Goal: Transaction & Acquisition: Purchase product/service

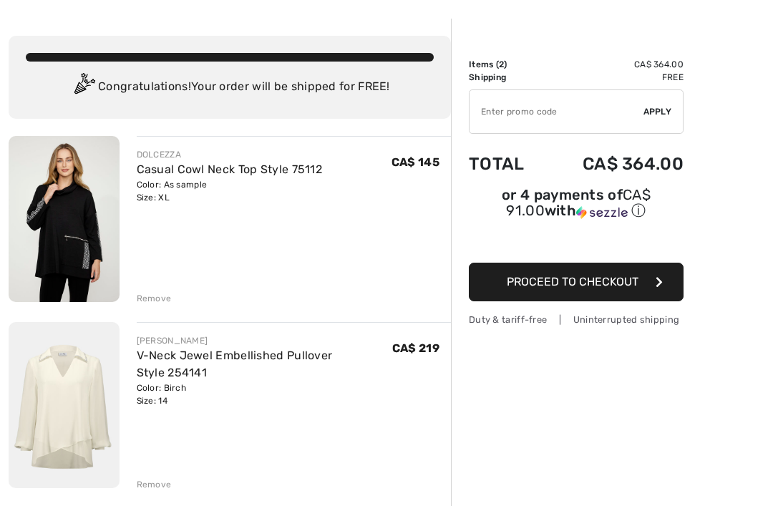
scroll to position [57, 0]
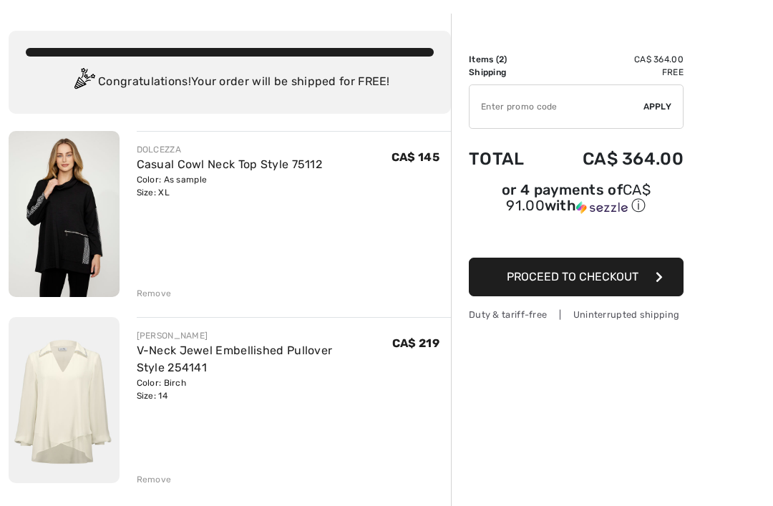
click at [142, 487] on div "DOLCEZZA Casual Cowl Neck Top Style 75112 Color: As sample Size: XL Final Sale …" at bounding box center [230, 498] width 442 height 734
click at [147, 476] on div "Remove" at bounding box center [154, 479] width 35 height 13
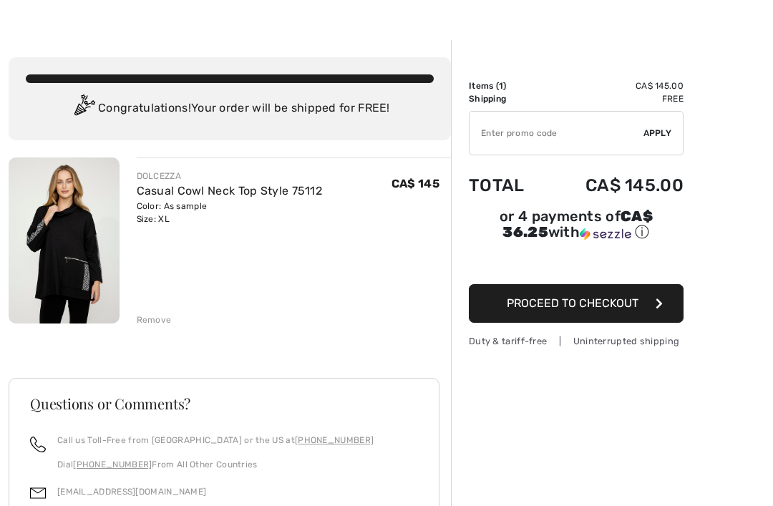
scroll to position [0, 0]
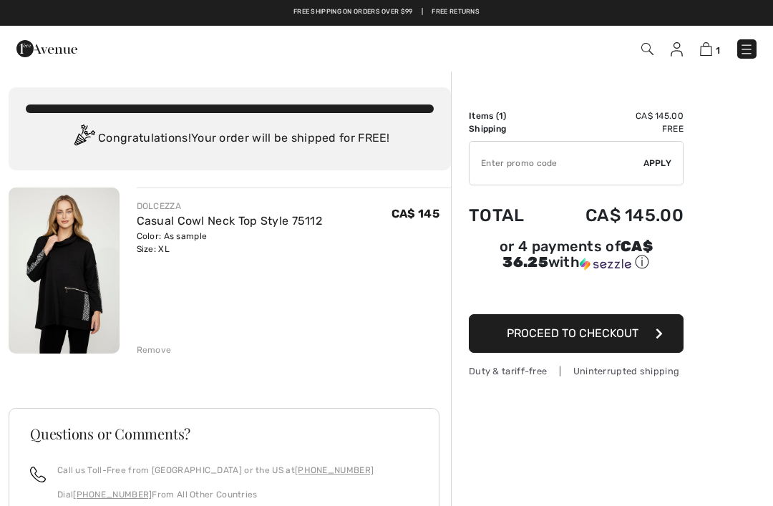
click at [150, 350] on div "Remove" at bounding box center [154, 350] width 35 height 13
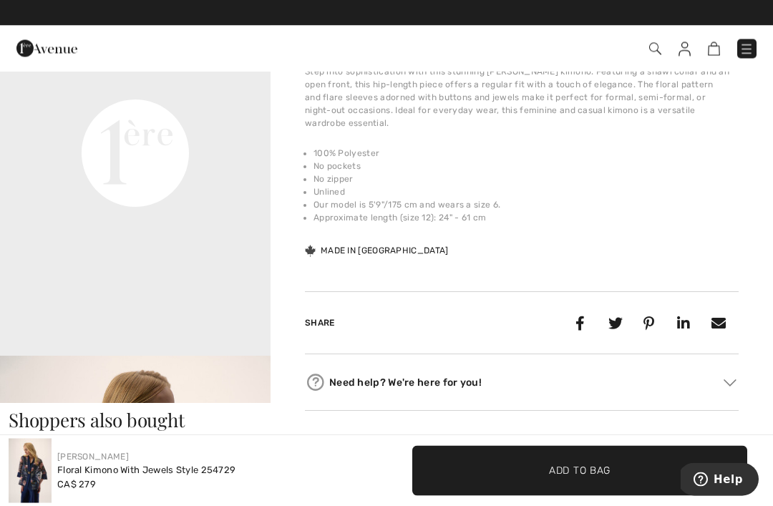
scroll to position [932, 0]
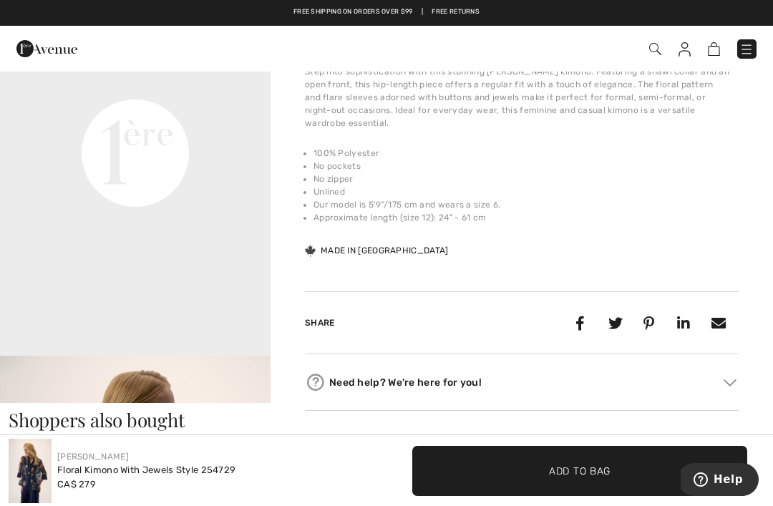
click at [597, 478] on span "Add to Bag" at bounding box center [580, 470] width 62 height 15
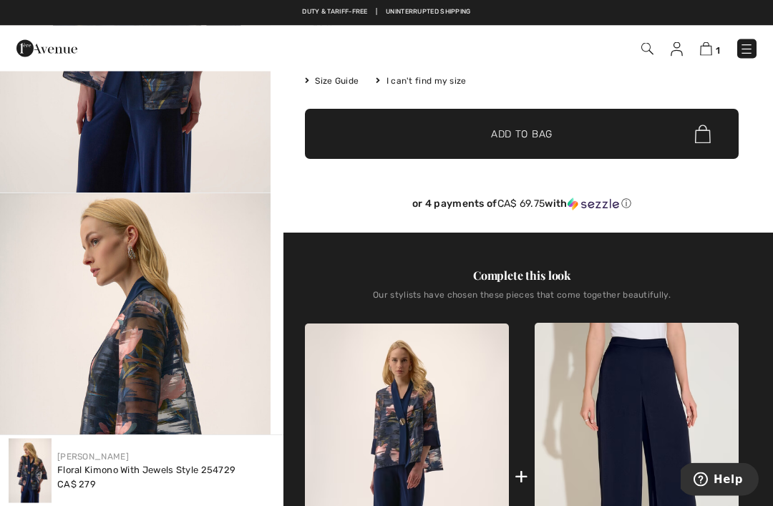
scroll to position [283, 0]
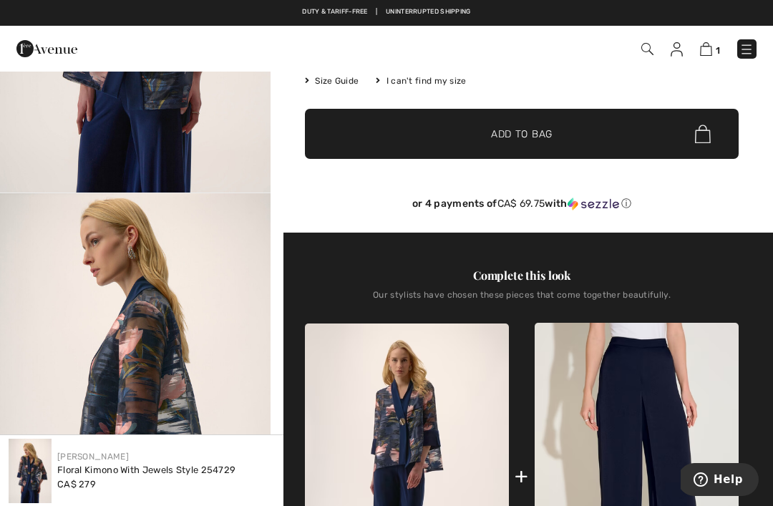
click at [718, 42] on link "1" at bounding box center [710, 48] width 20 height 17
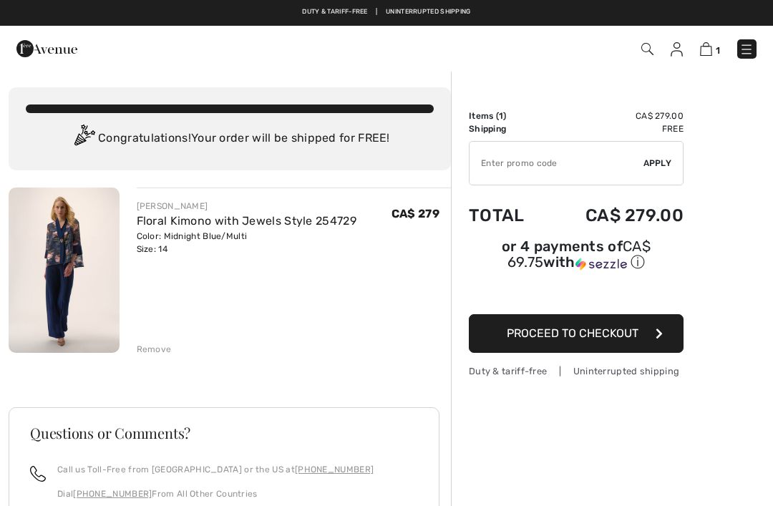
click at [62, 266] on img at bounding box center [64, 270] width 111 height 165
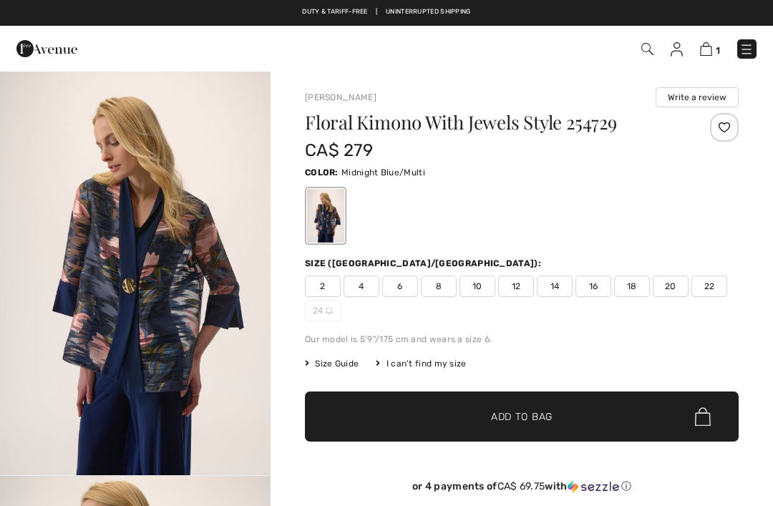
checkbox input "true"
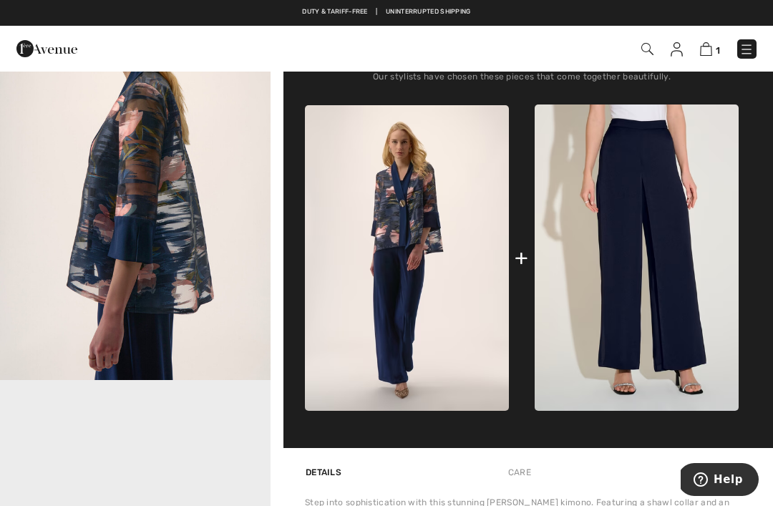
scroll to position [499, 0]
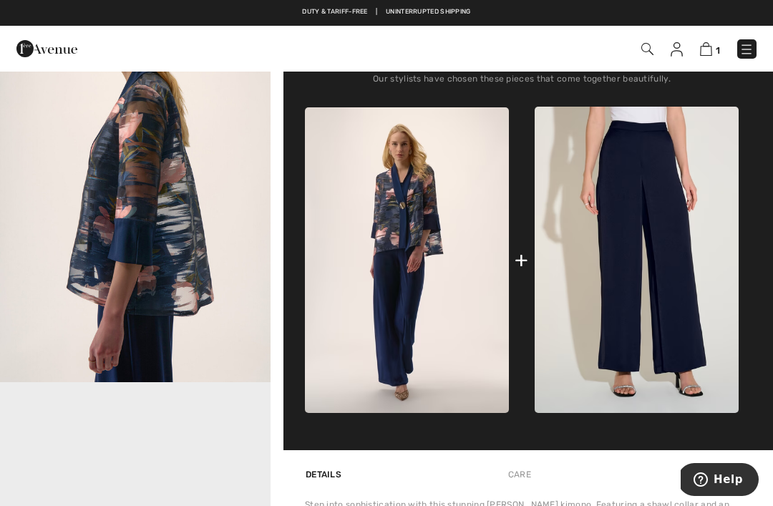
click at [434, 214] on img at bounding box center [407, 260] width 204 height 306
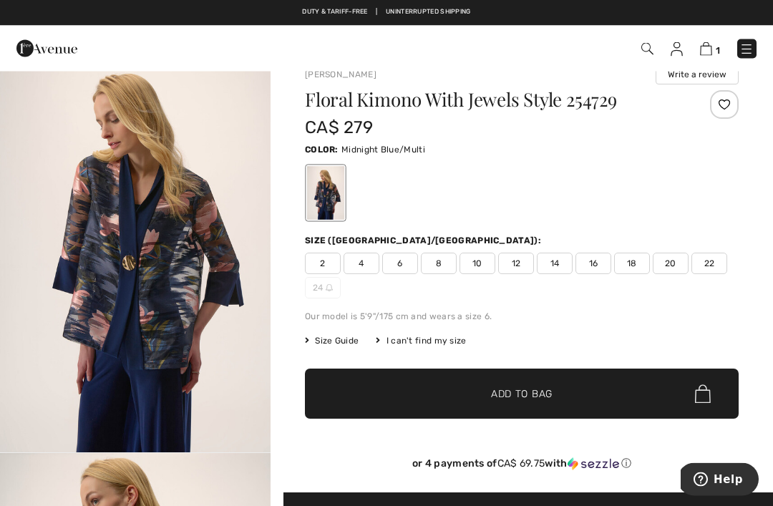
scroll to position [0, 0]
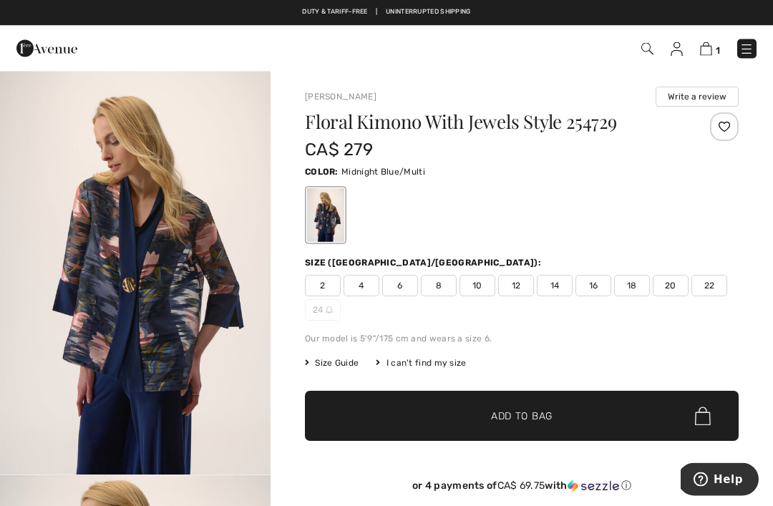
click at [127, 277] on img "1 / 5" at bounding box center [135, 272] width 271 height 405
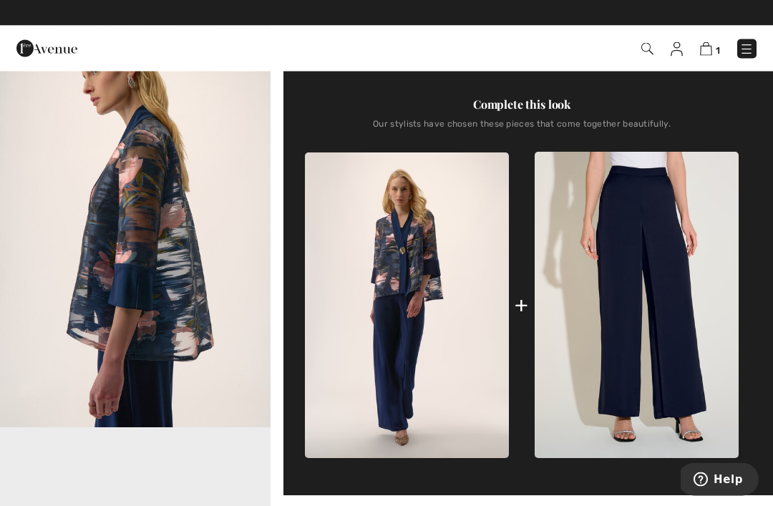
scroll to position [454, 0]
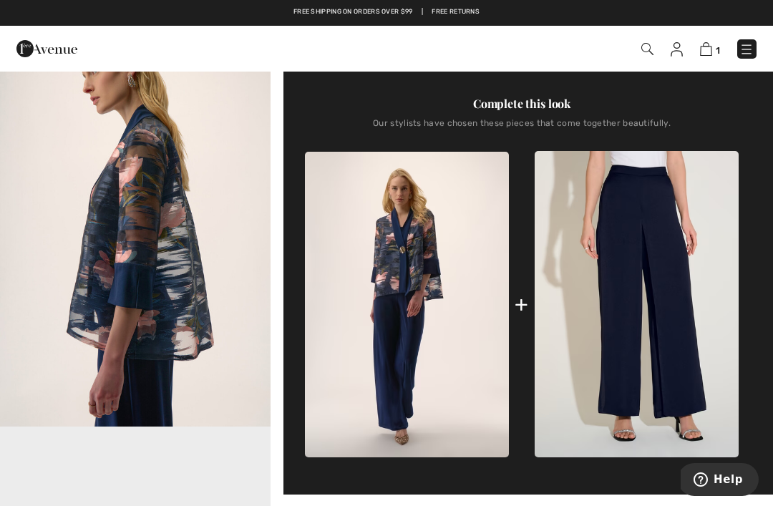
click at [666, 283] on img at bounding box center [637, 304] width 204 height 306
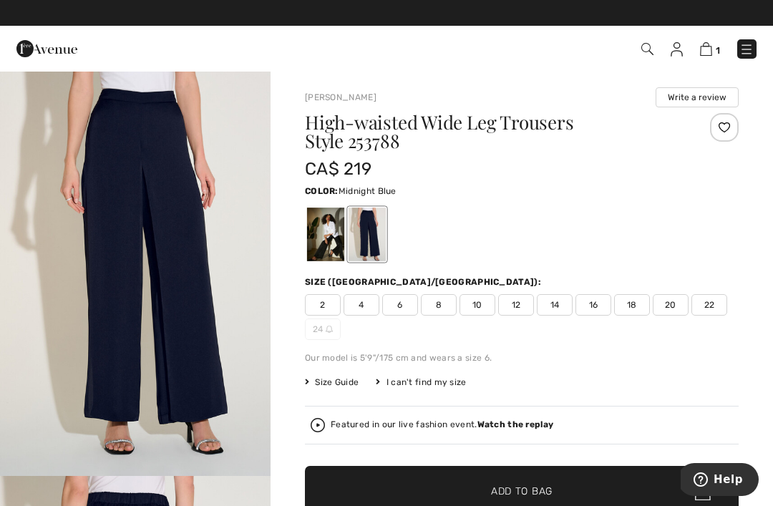
click at [527, 305] on span "12" at bounding box center [516, 304] width 36 height 21
click at [532, 491] on span "Add to Bag" at bounding box center [522, 491] width 62 height 15
click at [716, 48] on span "2" at bounding box center [717, 50] width 6 height 11
